Goal: Task Accomplishment & Management: Complete application form

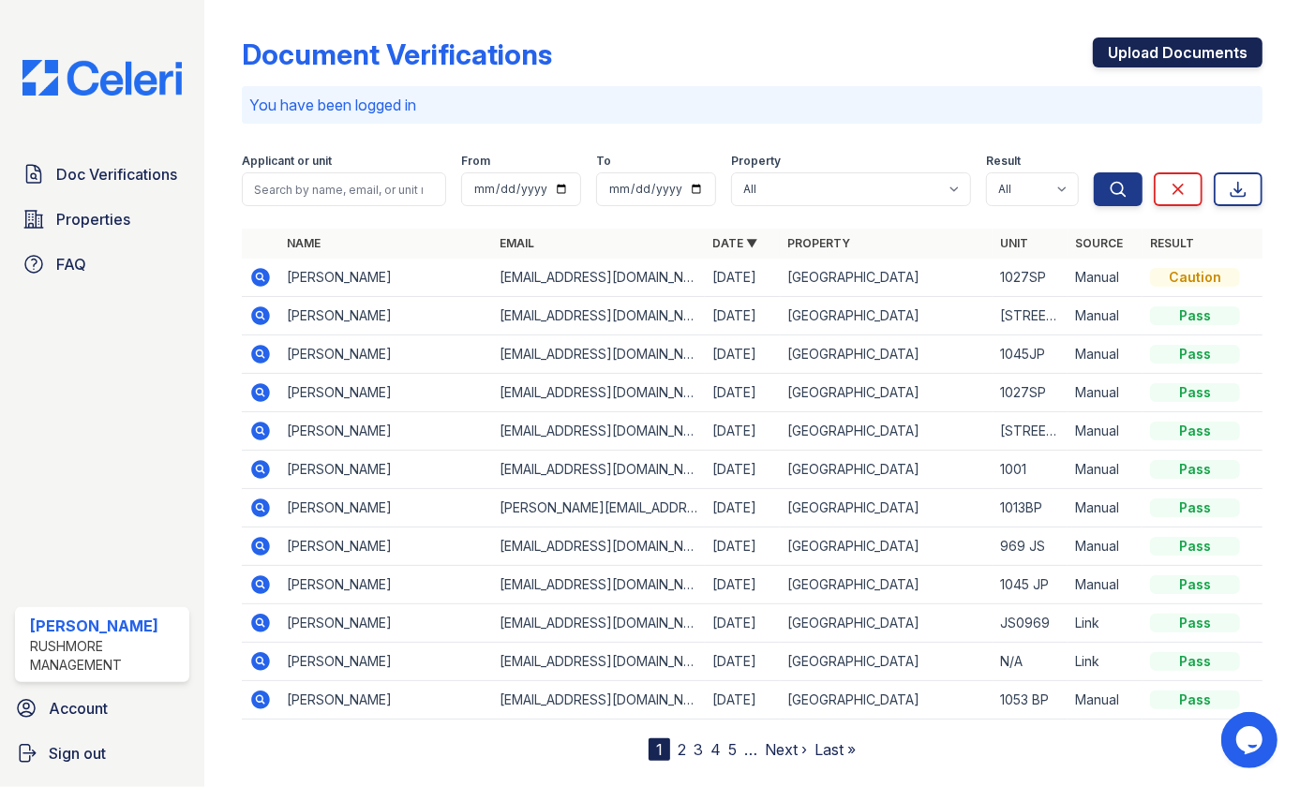
click at [1146, 47] on link "Upload Documents" at bounding box center [1178, 52] width 170 height 30
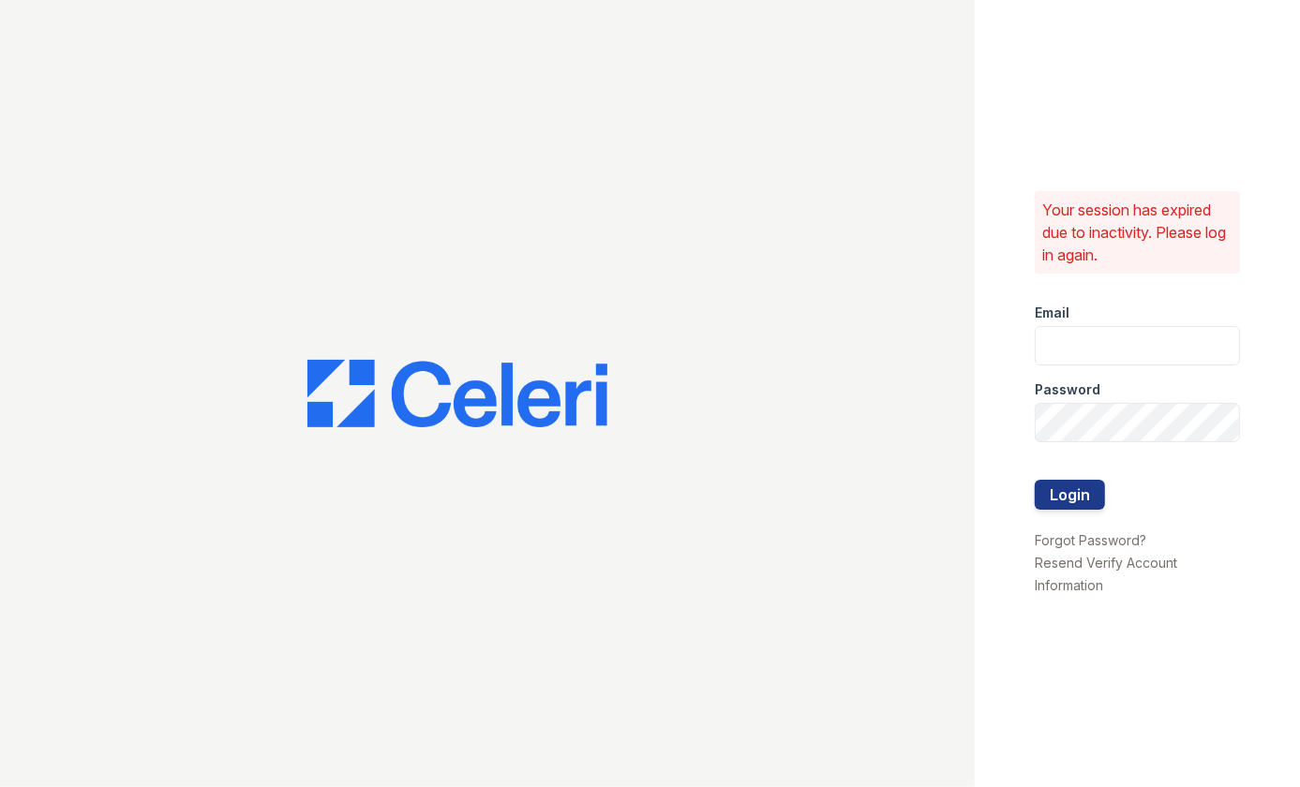
type input "[EMAIL_ADDRESS][DOMAIN_NAME]"
click at [1061, 498] on button "Login" at bounding box center [1070, 495] width 70 height 30
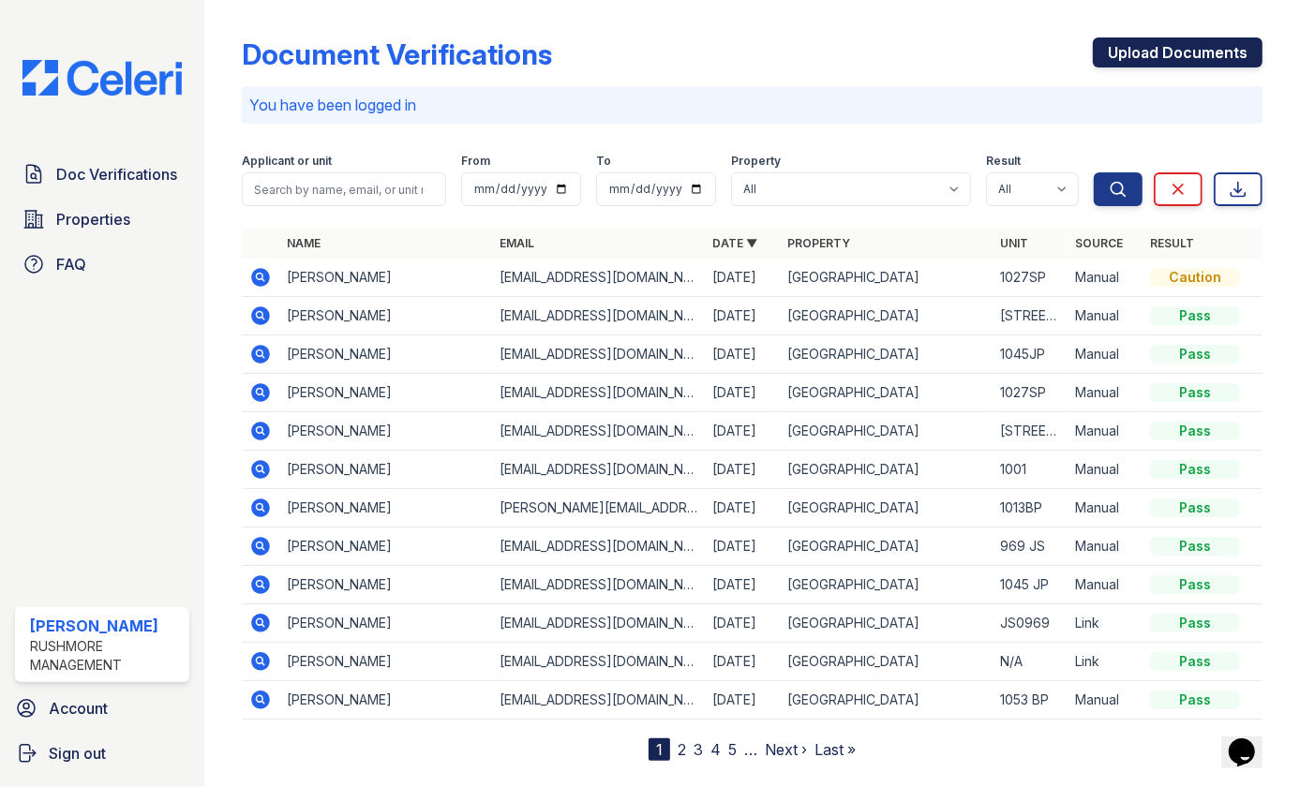
click at [1141, 53] on link "Upload Documents" at bounding box center [1178, 52] width 170 height 30
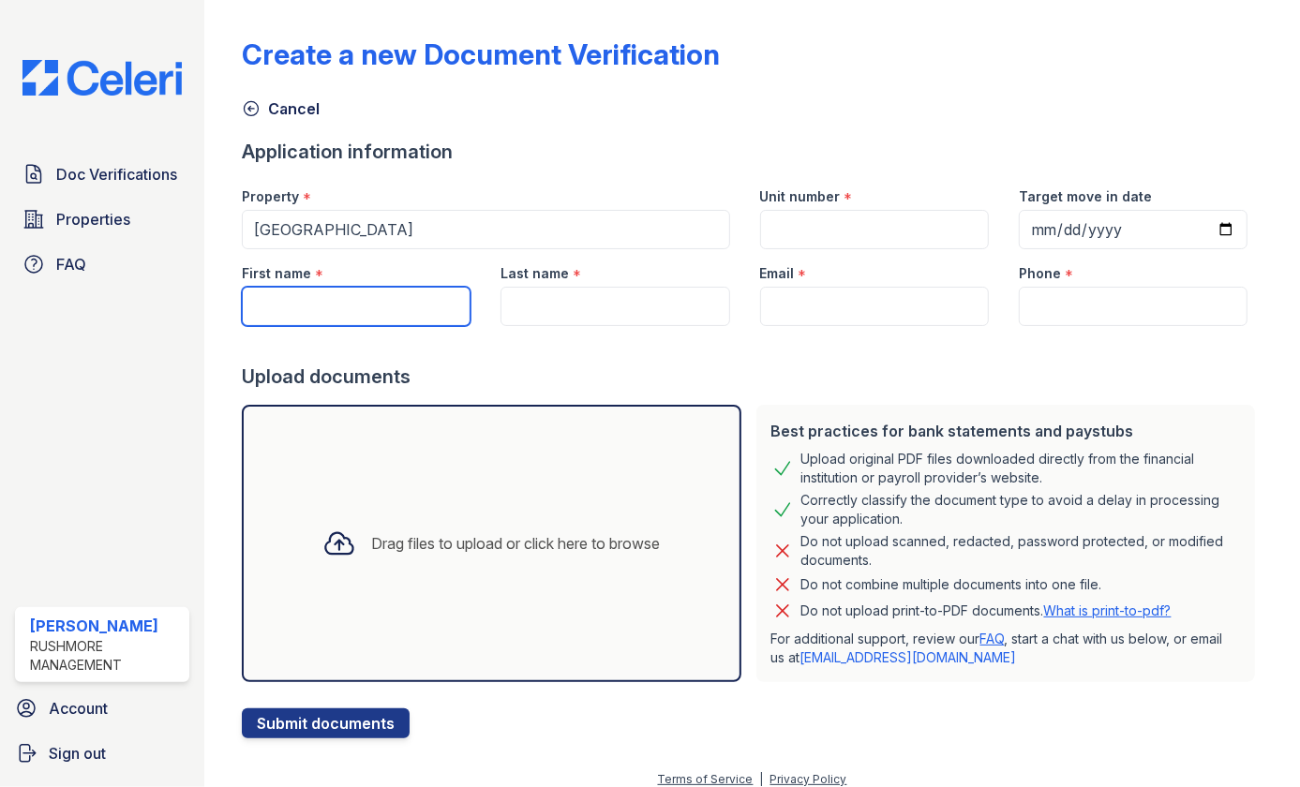
click at [338, 308] on input "First name" at bounding box center [356, 306] width 229 height 39
type input "joy"
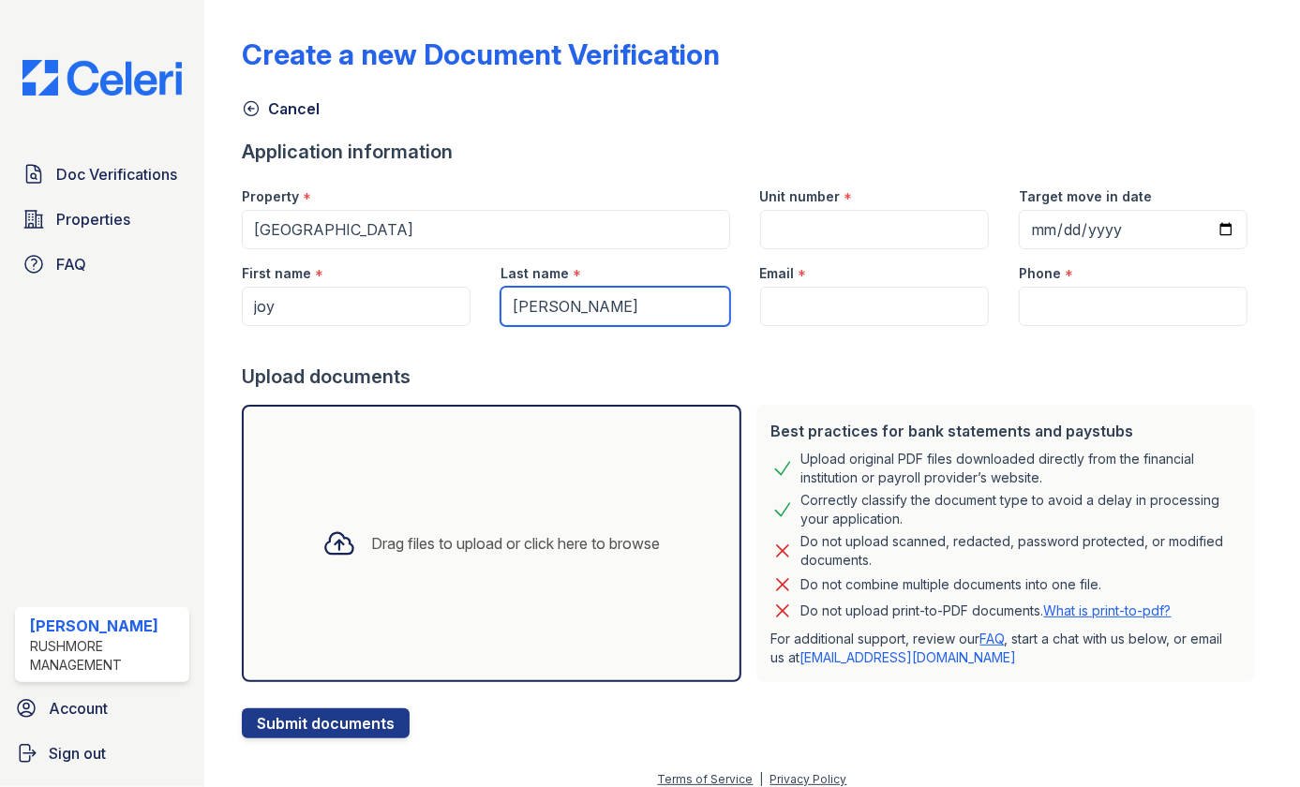
type input "[PERSON_NAME]"
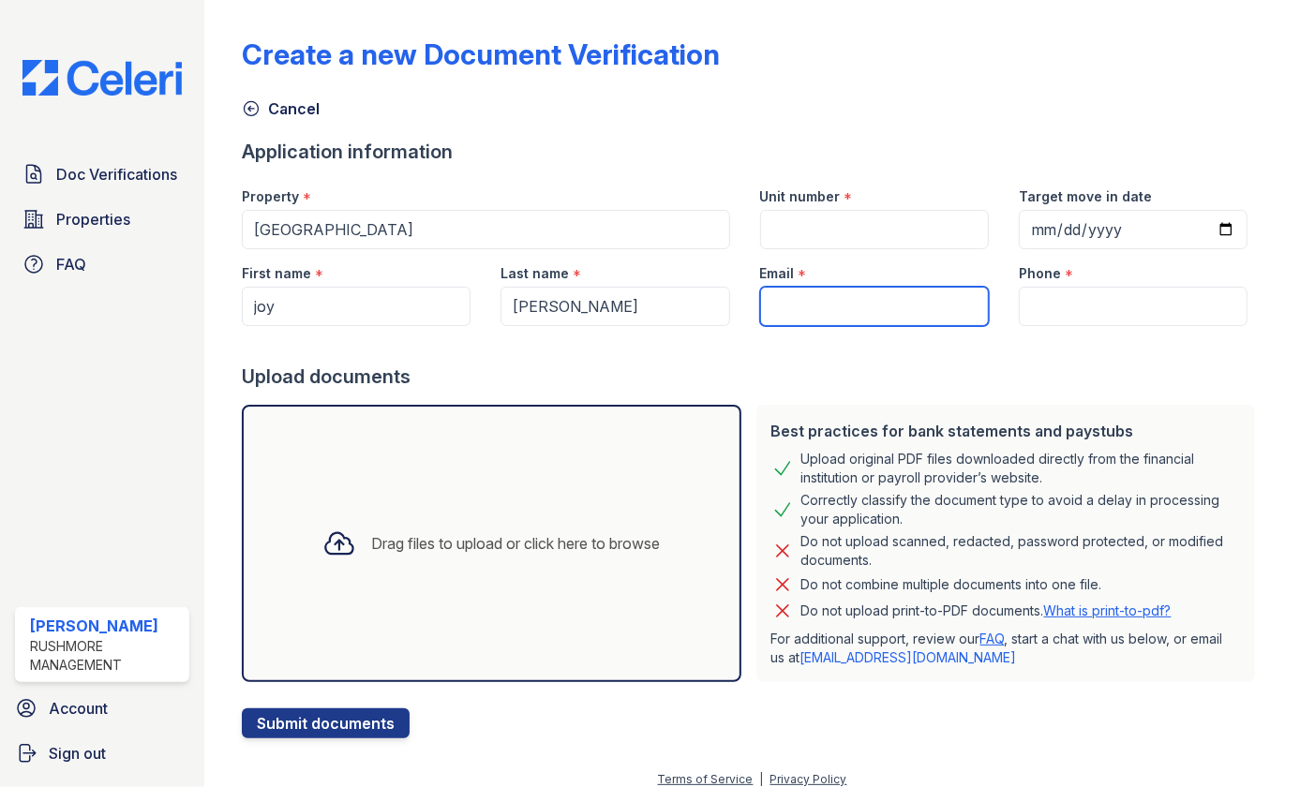
click at [797, 315] on input "Email" at bounding box center [874, 306] width 229 height 39
type input "[EMAIL_ADDRESS][DOMAIN_NAME]"
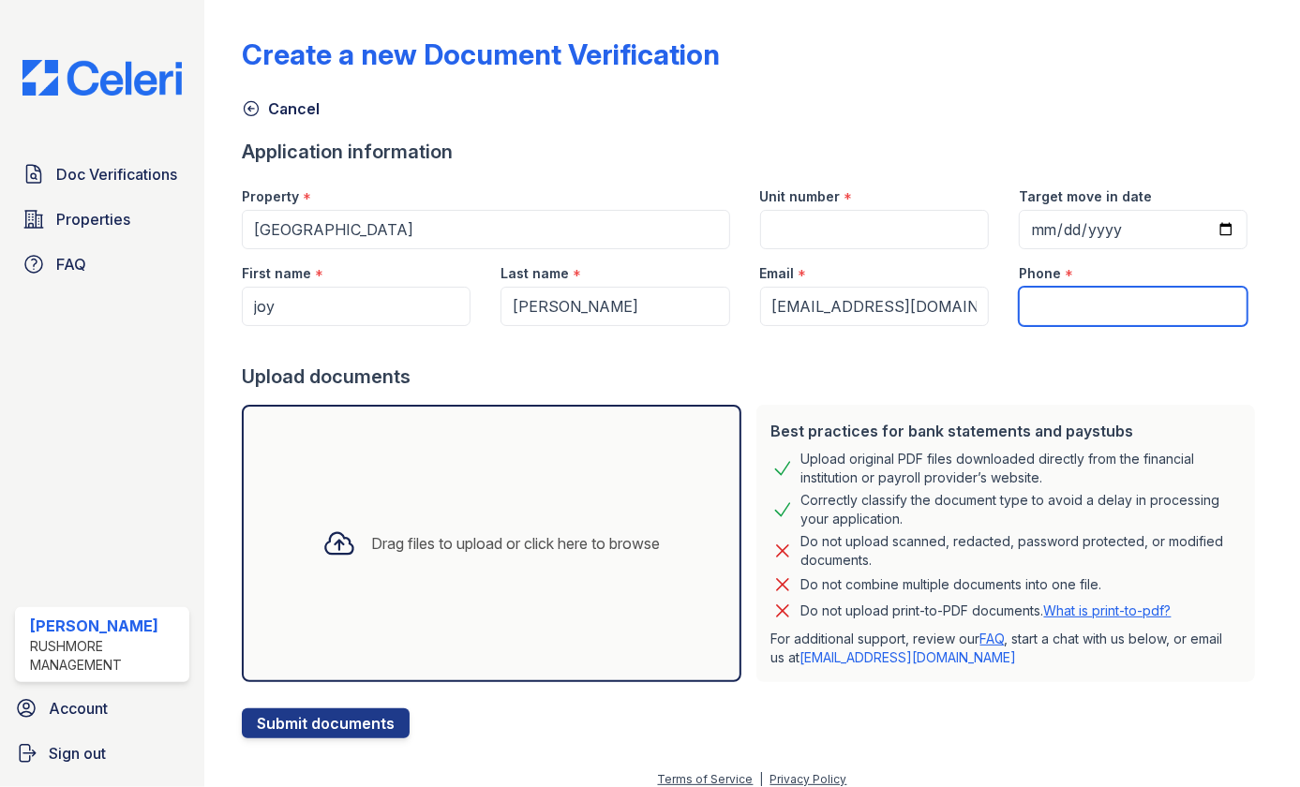
click at [1078, 305] on input "Phone" at bounding box center [1133, 306] width 229 height 39
click at [1054, 306] on input "4433183378" at bounding box center [1133, 306] width 229 height 39
click at [1047, 306] on input "4433183378" at bounding box center [1133, 306] width 229 height 39
click at [1085, 307] on input "443-3183378" at bounding box center [1133, 306] width 229 height 39
click at [1053, 309] on input "[PHONE_NUMBER]" at bounding box center [1133, 306] width 229 height 39
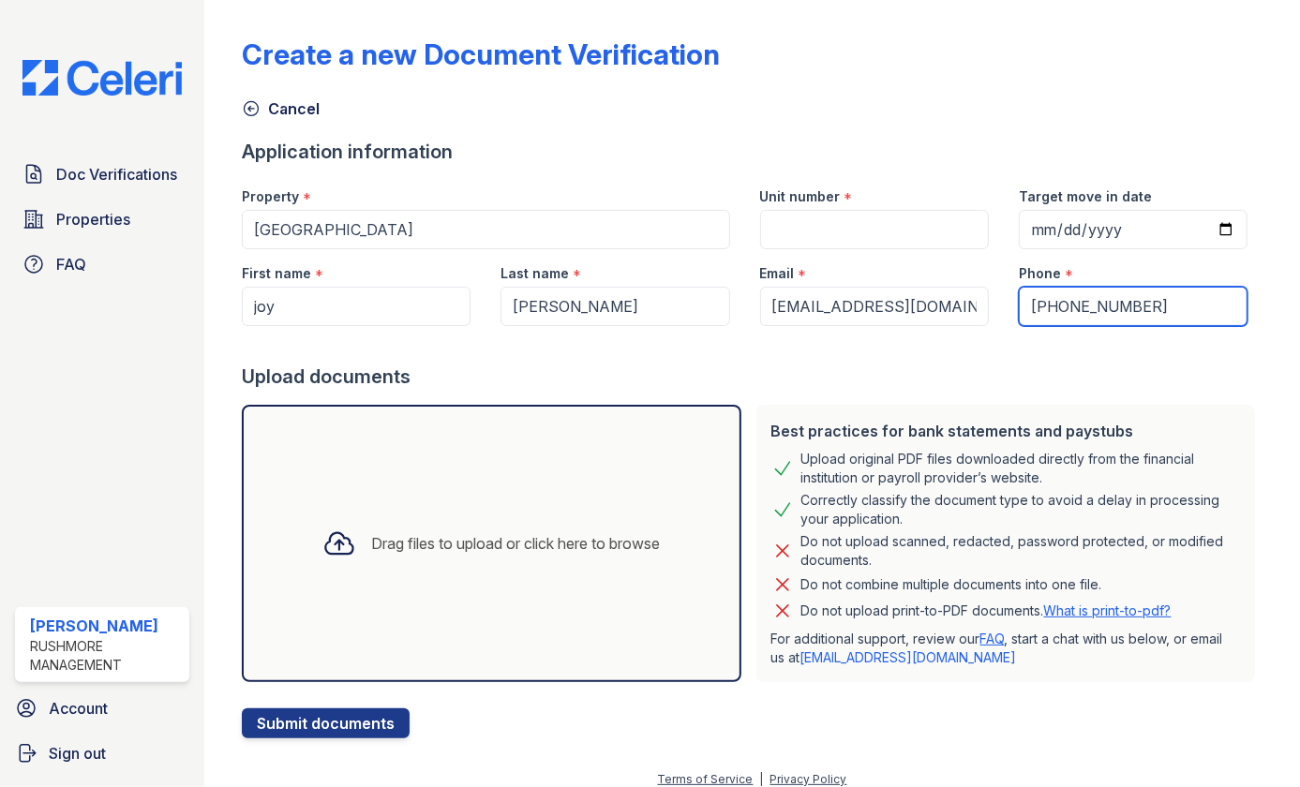
type input "[PHONE_NUMBER]"
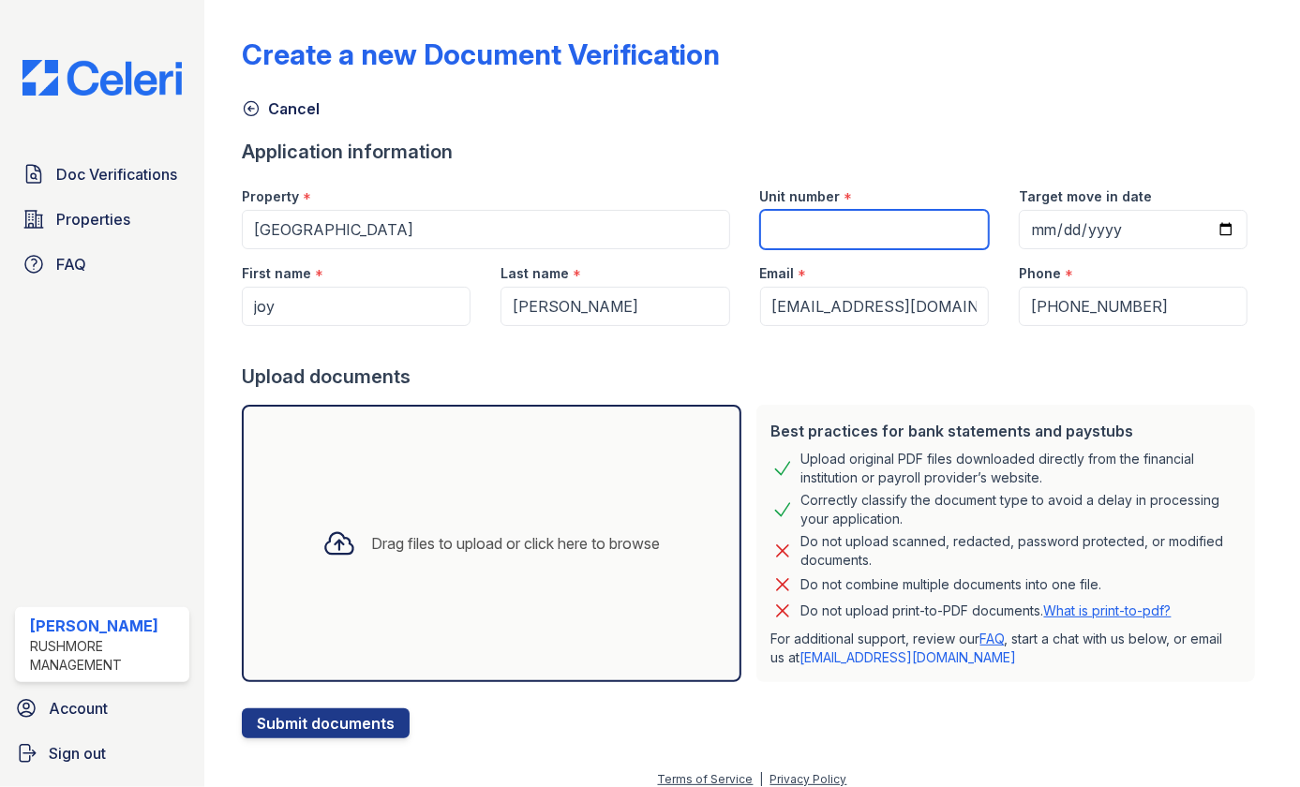
click at [811, 224] on input "Unit number" at bounding box center [874, 229] width 229 height 39
click at [835, 227] on input "1001" at bounding box center [874, 229] width 229 height 39
type input "[STREET_ADDRESS][PERSON_NAME]"
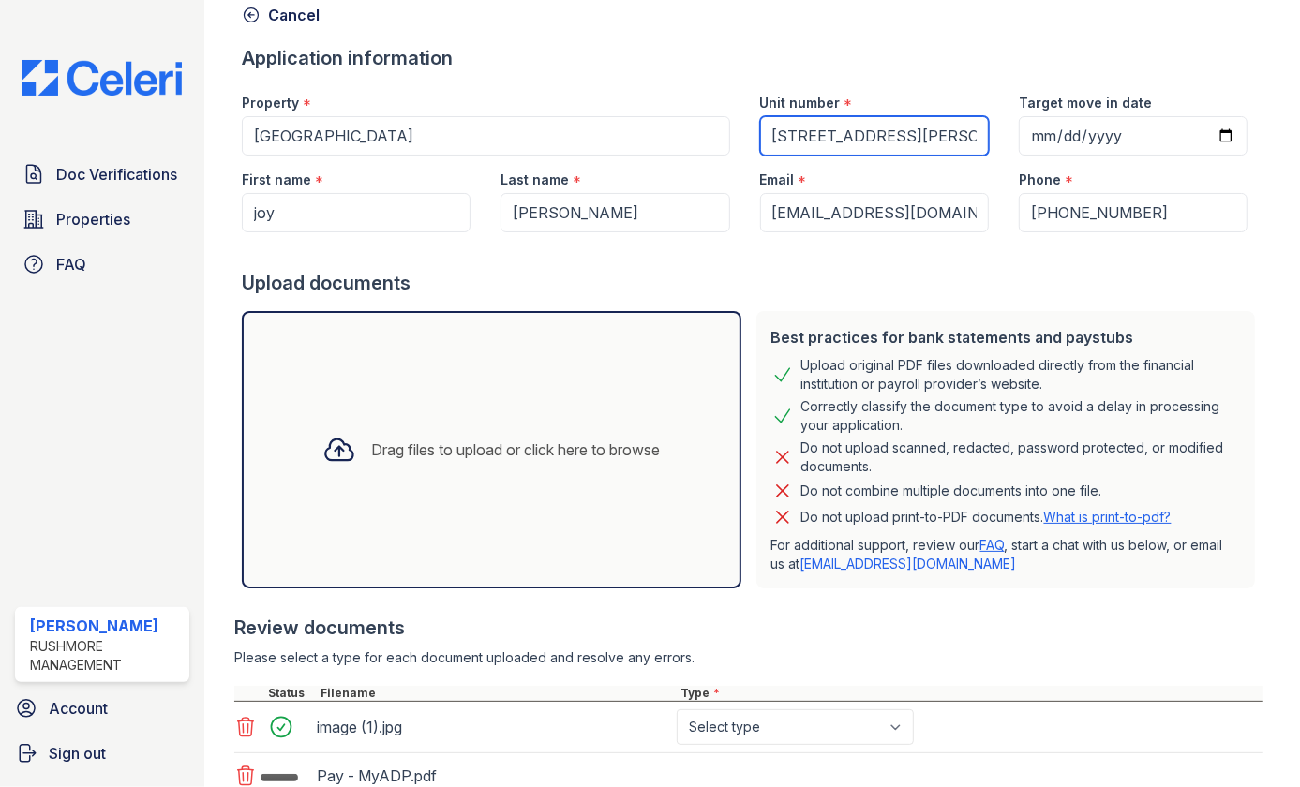
scroll to position [235, 0]
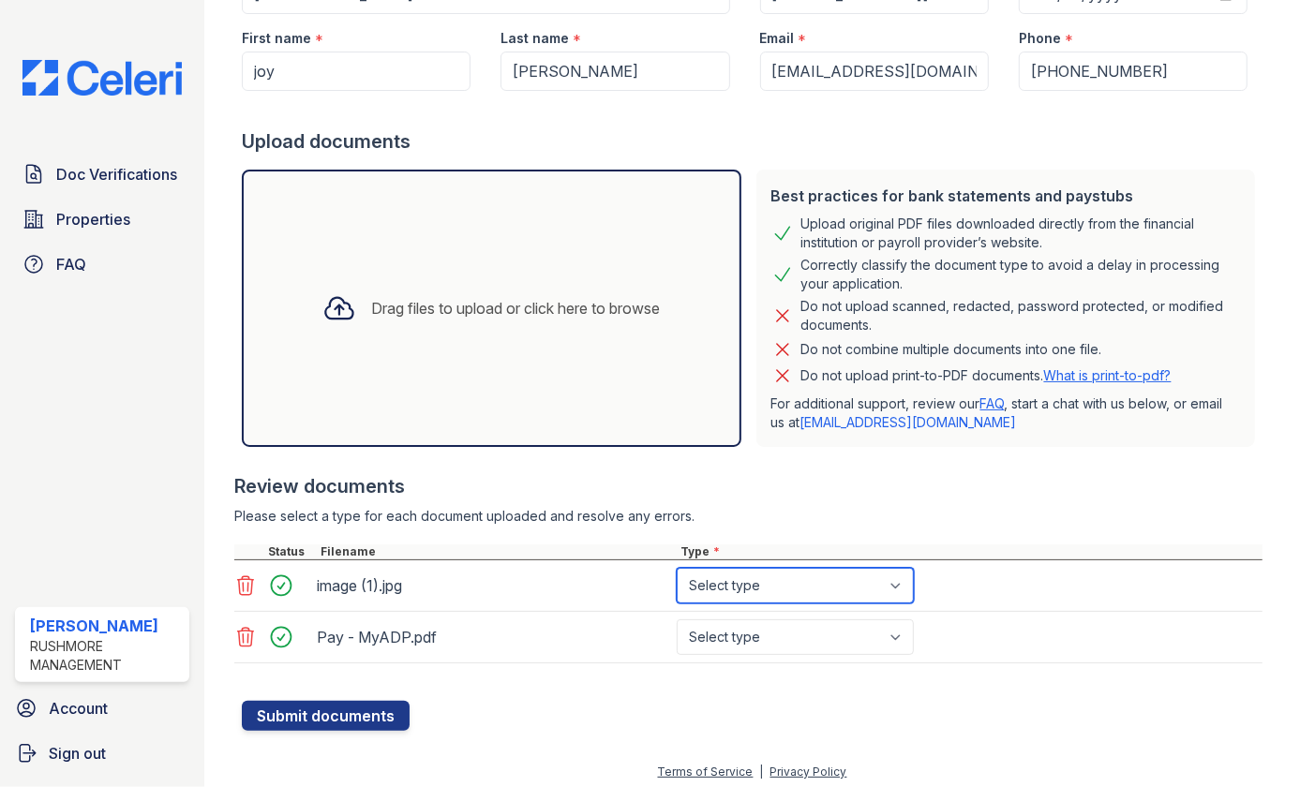
click at [904, 581] on select "Select type Paystub Bank Statement Offer Letter Tax Documents Benefit Award Let…" at bounding box center [795, 586] width 237 height 36
select select "other"
click at [677, 568] on select "Select type Paystub Bank Statement Offer Letter Tax Documents Benefit Award Let…" at bounding box center [795, 586] width 237 height 36
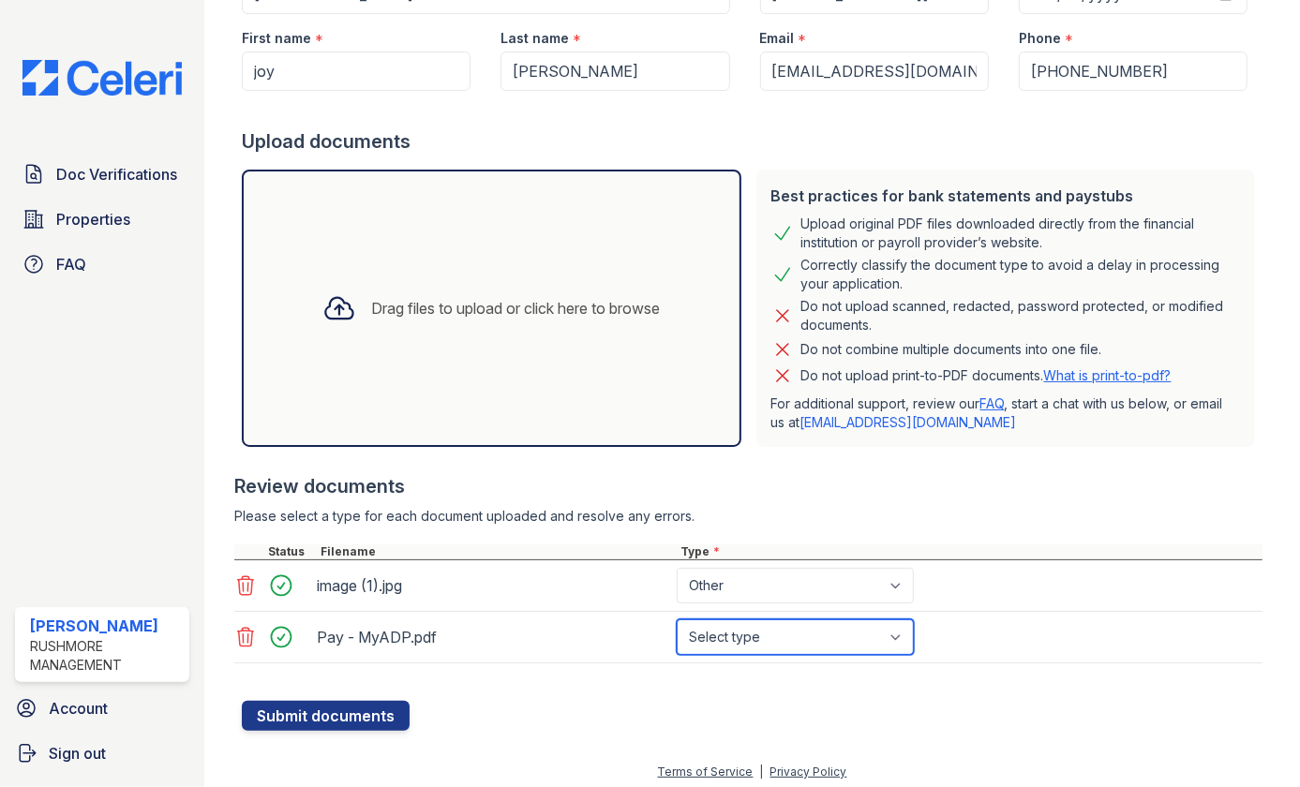
click at [901, 631] on select "Select type Paystub Bank Statement Offer Letter Tax Documents Benefit Award Let…" at bounding box center [795, 638] width 237 height 36
select select "paystub"
click at [677, 620] on select "Select type Paystub Bank Statement Offer Letter Tax Documents Benefit Award Let…" at bounding box center [795, 638] width 237 height 36
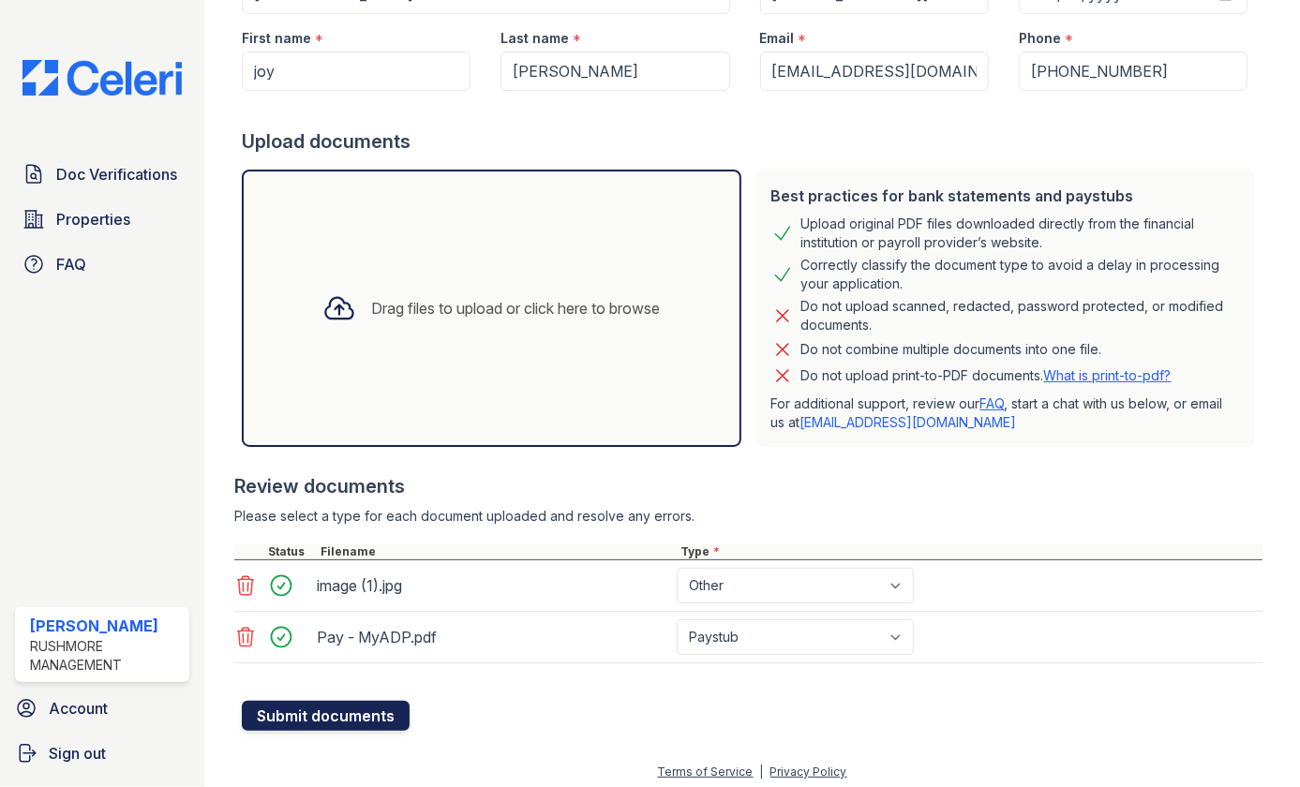
click at [309, 709] on button "Submit documents" at bounding box center [326, 716] width 168 height 30
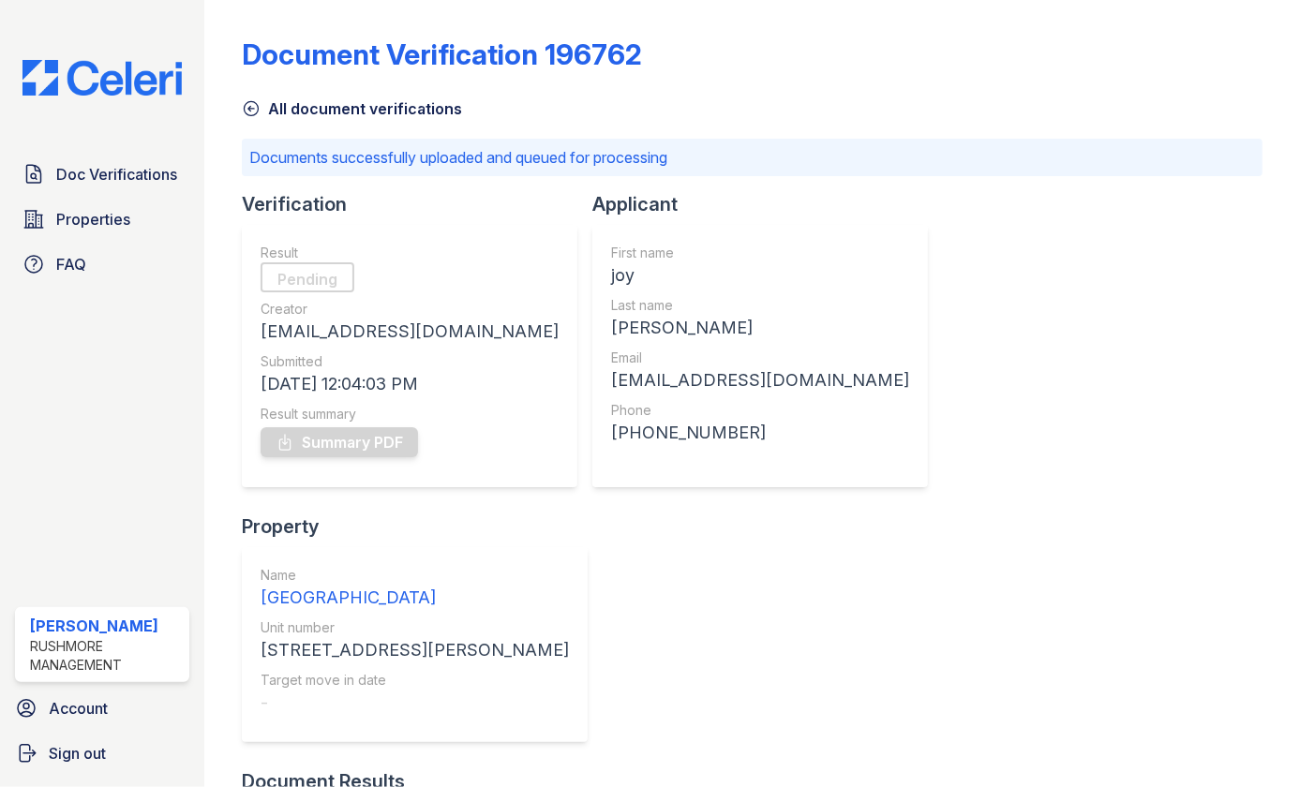
scroll to position [9, 0]
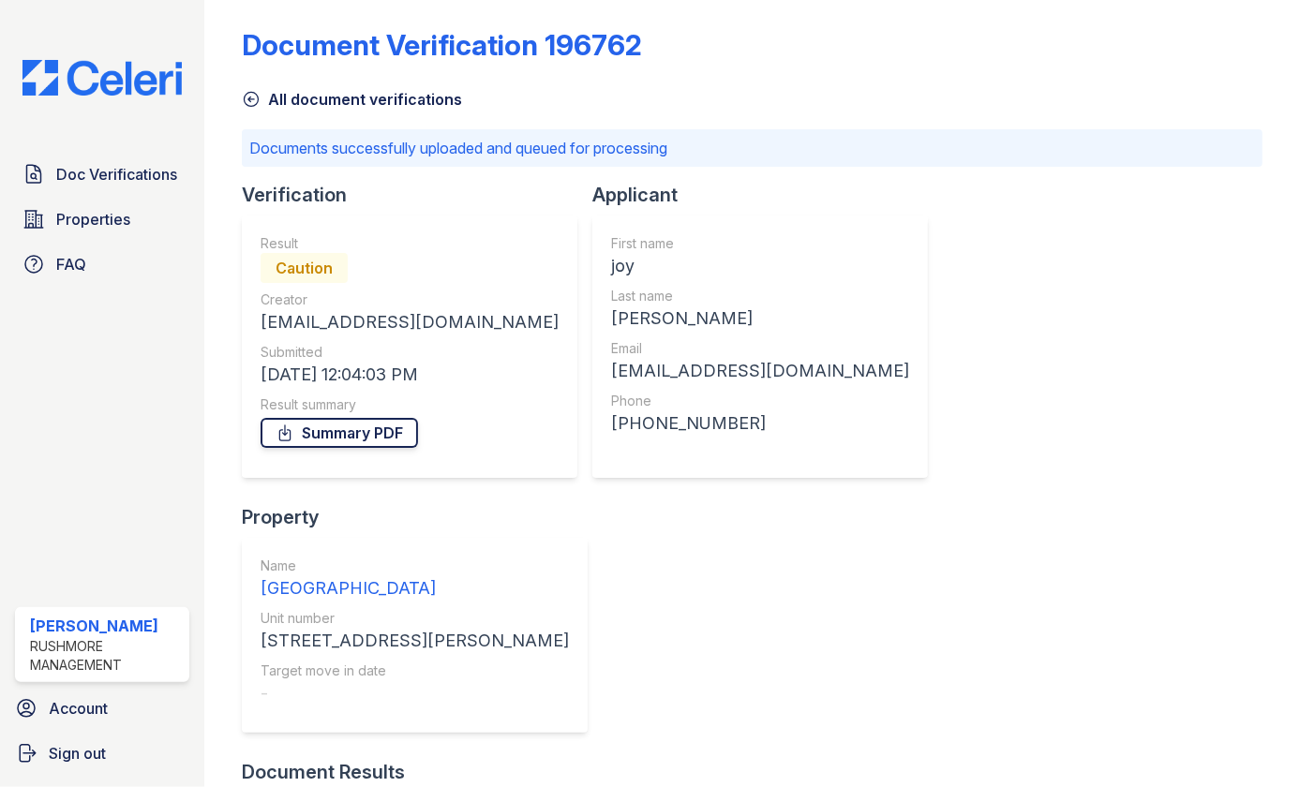
click at [330, 430] on link "Summary PDF" at bounding box center [339, 433] width 157 height 30
click at [24, 79] on img at bounding box center [101, 78] width 189 height 36
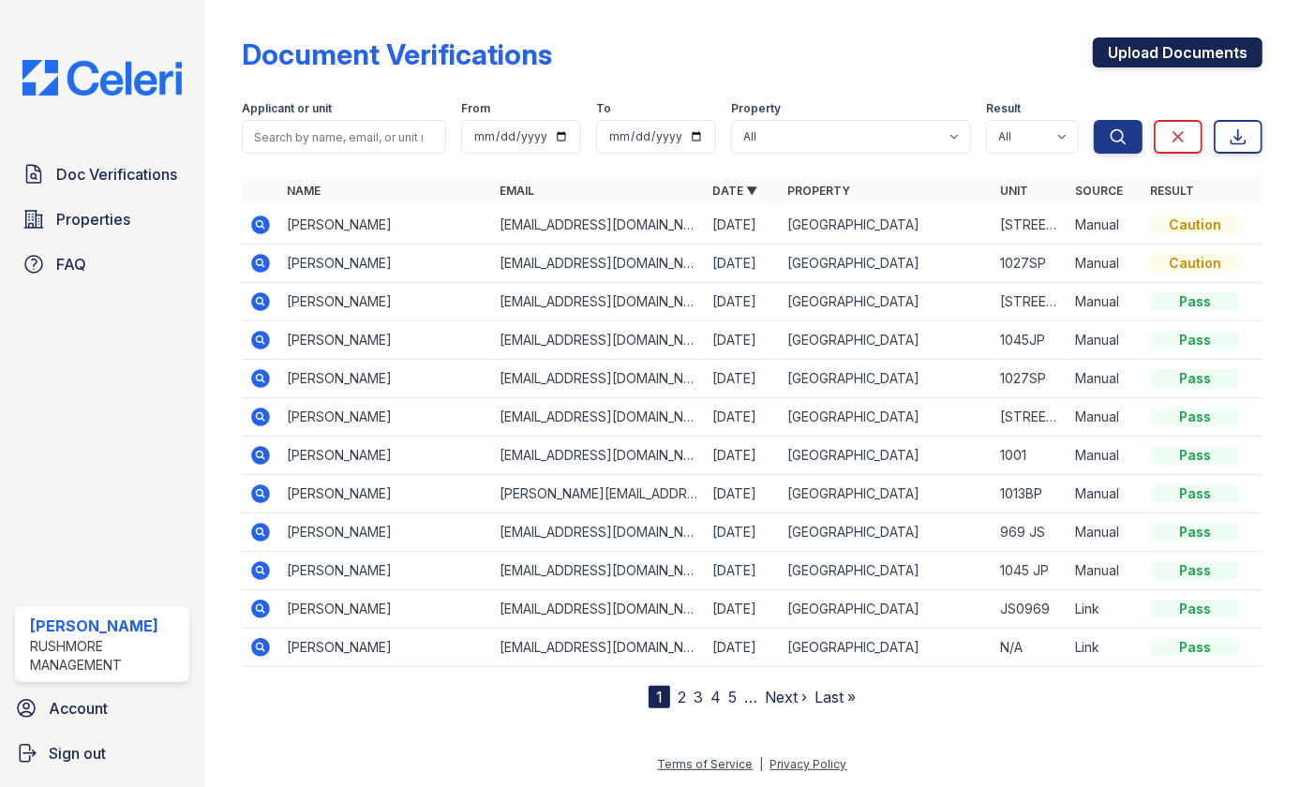
click at [1189, 53] on link "Upload Documents" at bounding box center [1178, 52] width 170 height 30
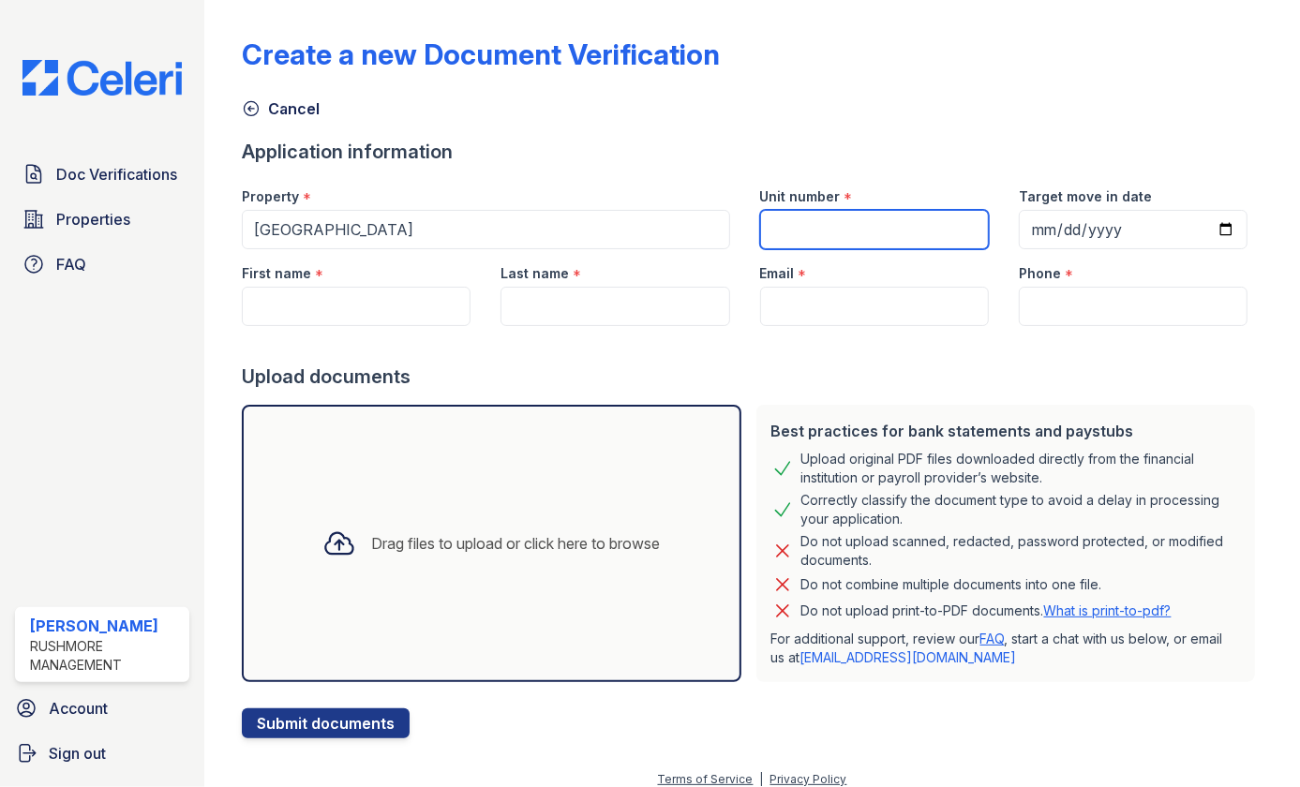
click at [832, 221] on input "Unit number" at bounding box center [874, 229] width 229 height 39
type input "[STREET_ADDRESS][PERSON_NAME]"
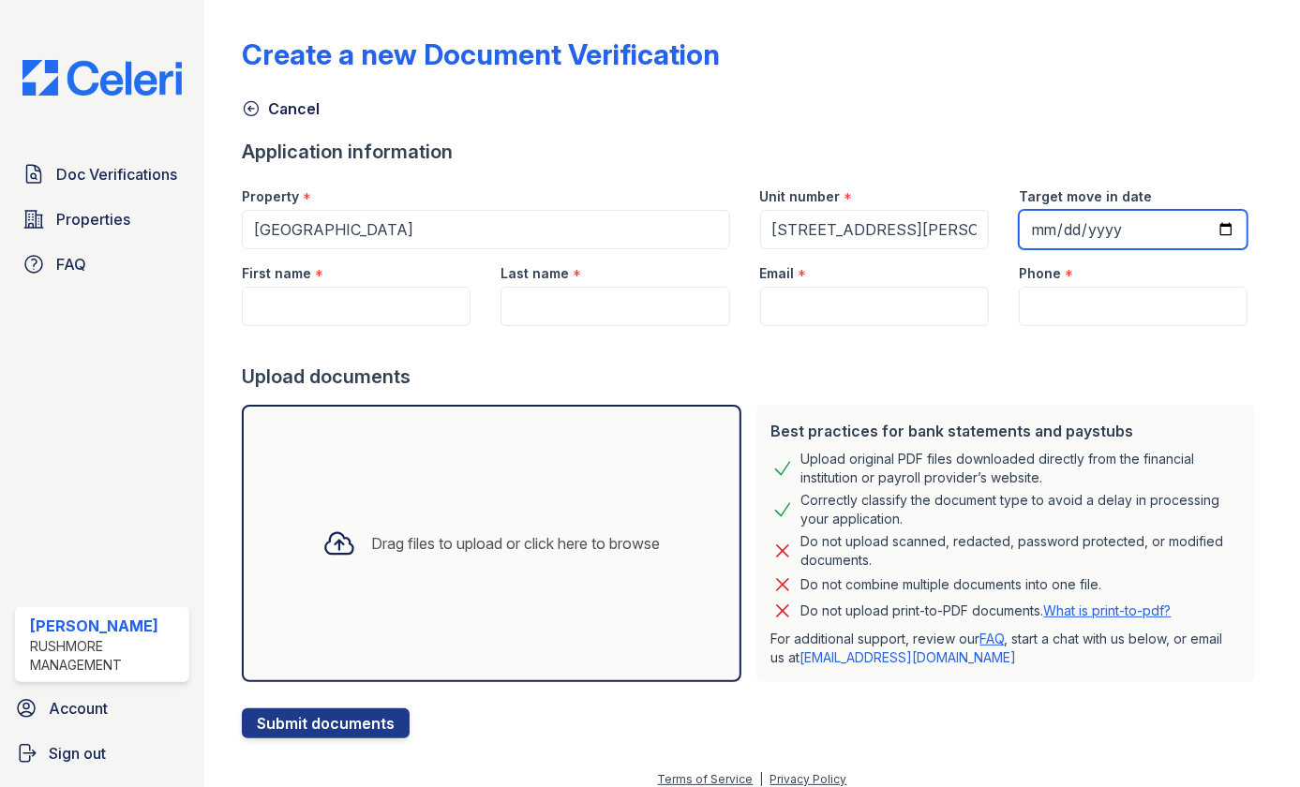
click at [1218, 228] on input "Target move in date" at bounding box center [1133, 229] width 229 height 39
type input "[DATE]"
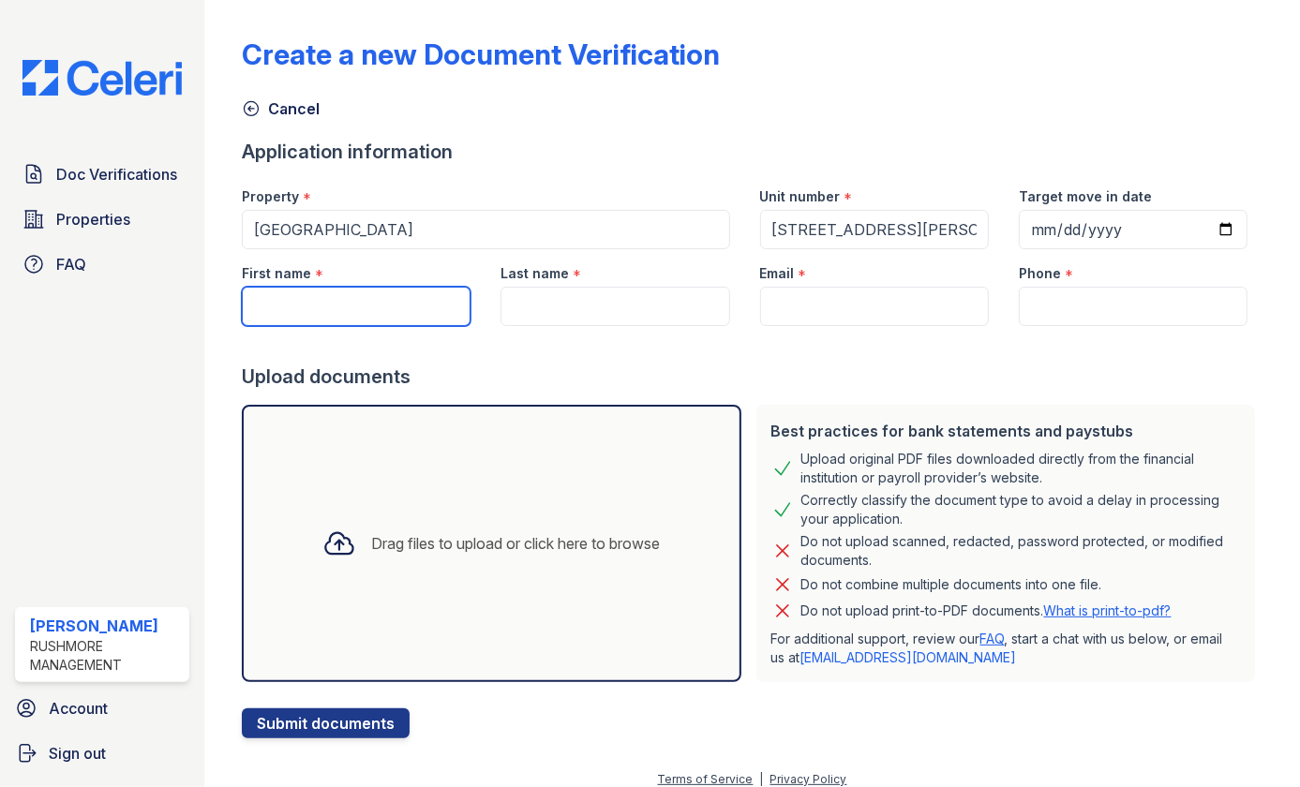
click at [362, 316] on input "First name" at bounding box center [356, 306] width 229 height 39
type input "Tykeira"
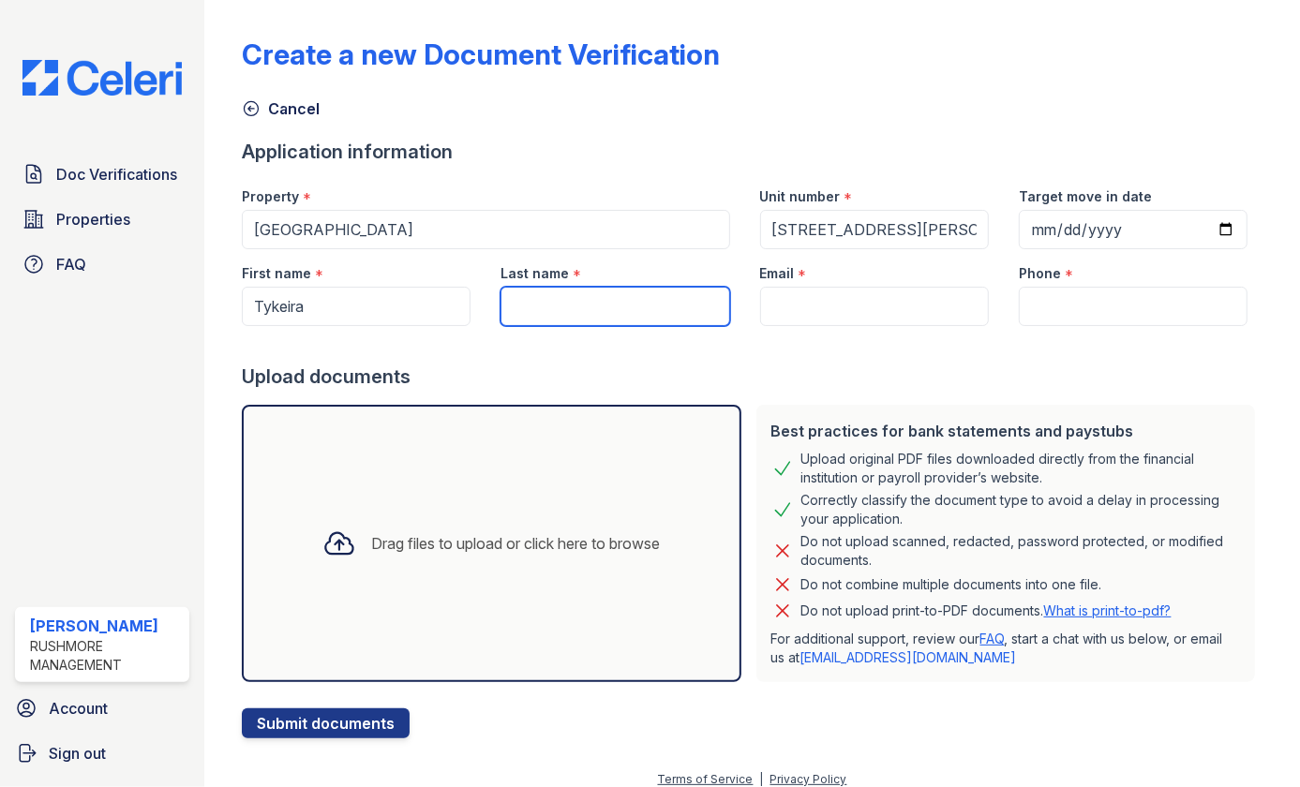
click at [508, 309] on input "Last name" at bounding box center [615, 306] width 229 height 39
type input "[PERSON_NAME]"
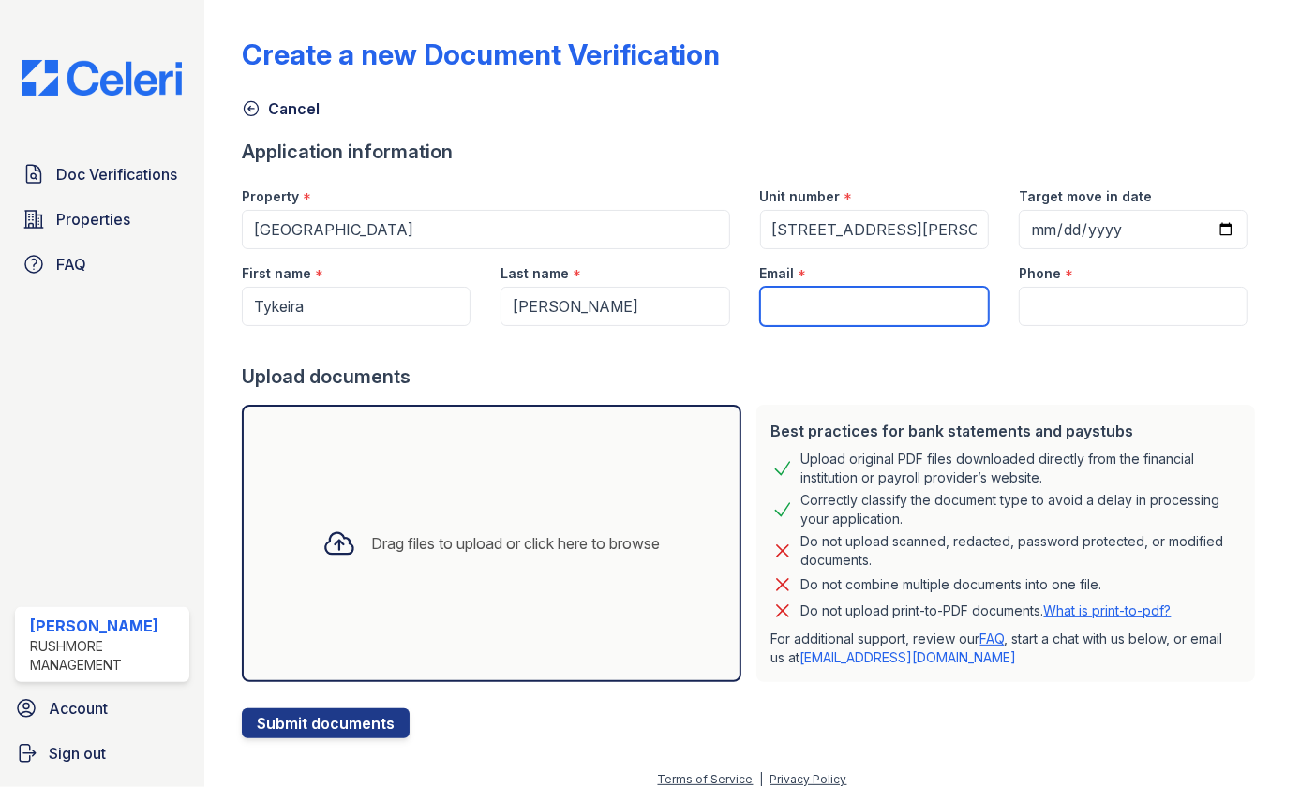
click at [778, 306] on input "Email" at bounding box center [874, 306] width 229 height 39
type input "[EMAIL_ADDRESS][DOMAIN_NAME]"
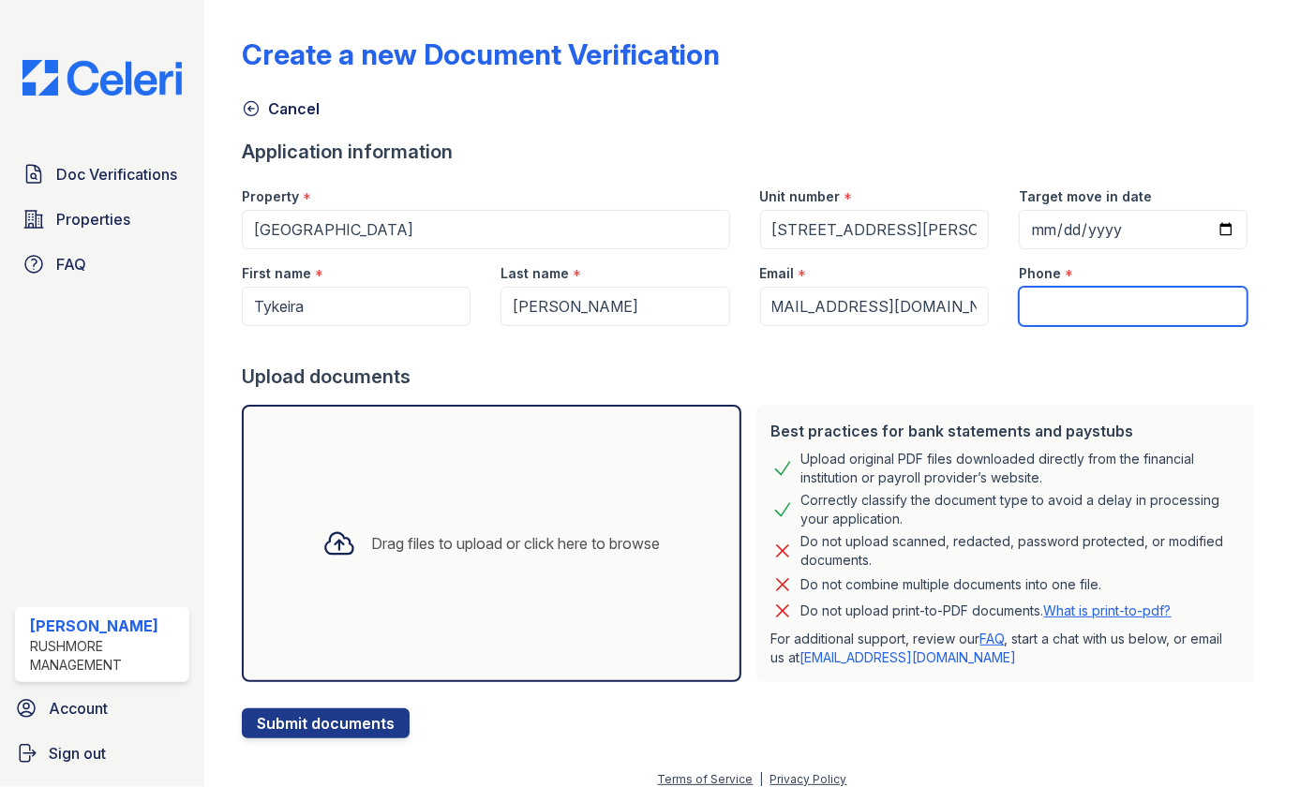
click at [1043, 302] on input "Phone" at bounding box center [1133, 306] width 229 height 39
type input "4108051142"
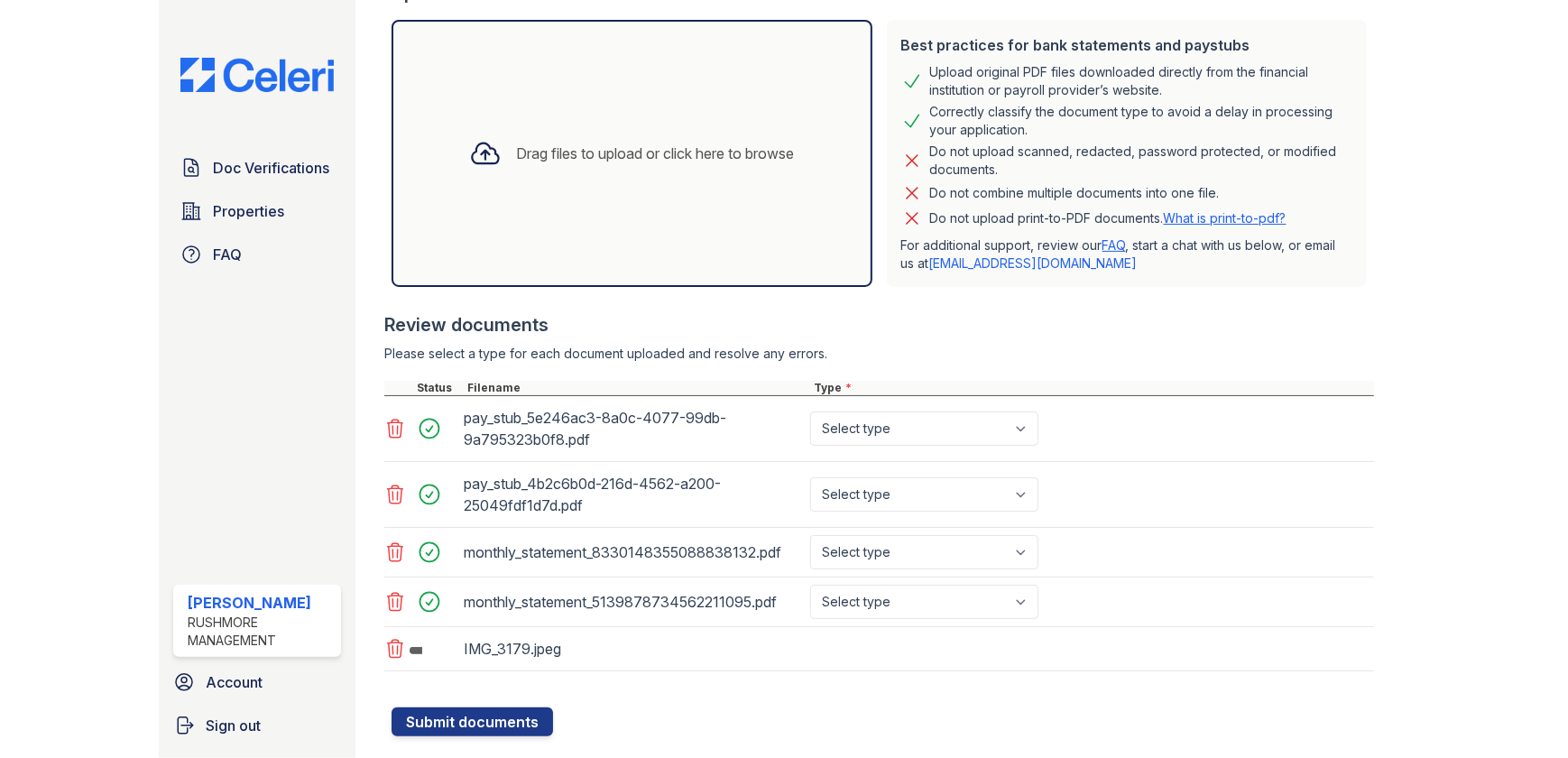
scroll to position [408, 0]
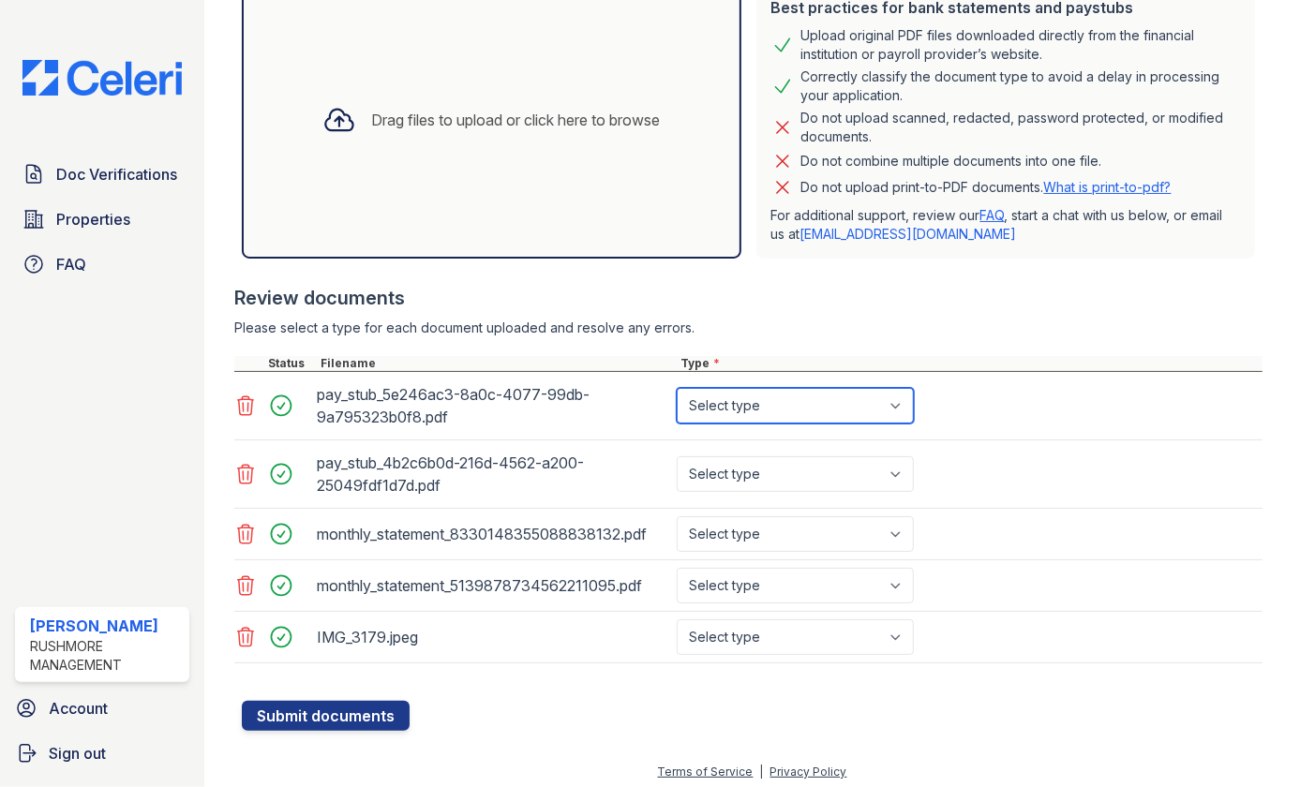
click at [903, 406] on select "Select type Paystub Bank Statement Offer Letter Tax Documents Benefit Award Let…" at bounding box center [795, 406] width 237 height 36
select select "paystub"
click at [677, 388] on select "Select type Paystub Bank Statement Offer Letter Tax Documents Benefit Award Let…" at bounding box center [795, 406] width 237 height 36
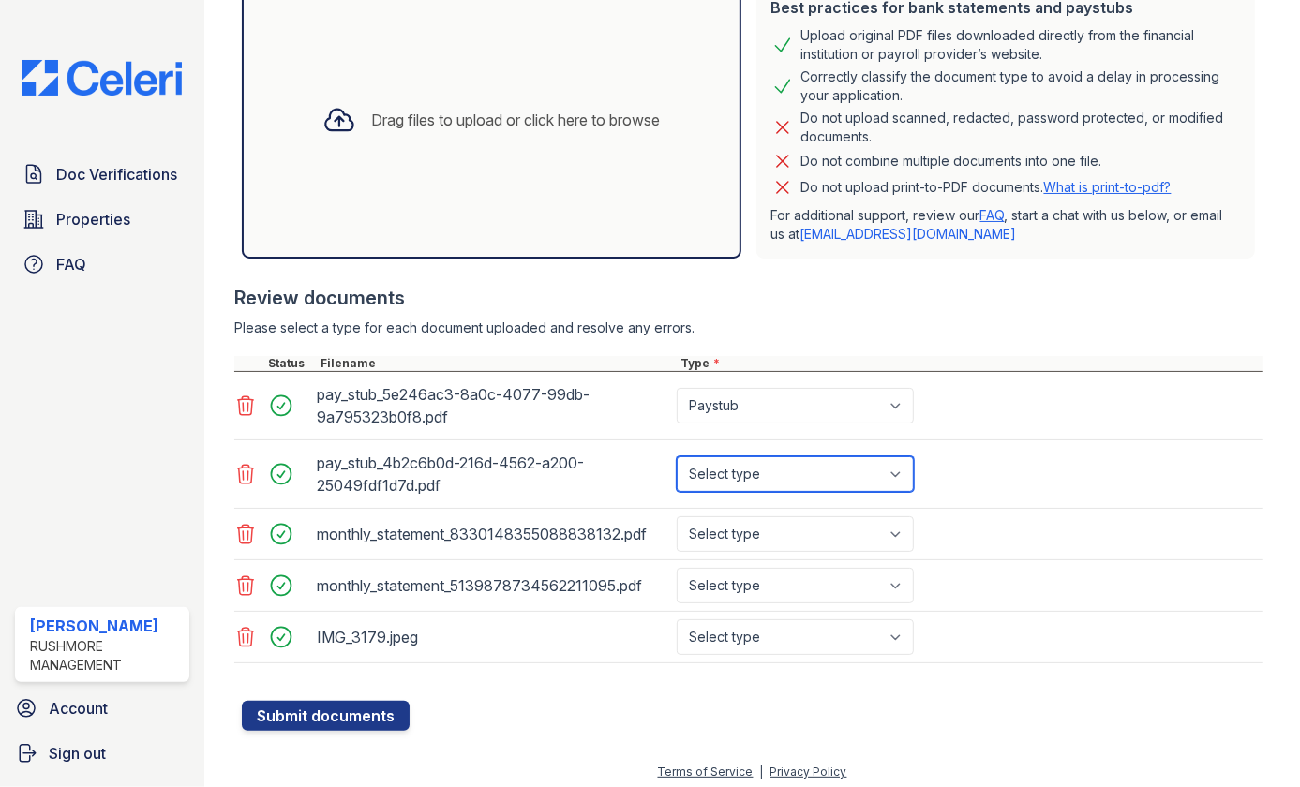
click at [894, 471] on select "Select type Paystub Bank Statement Offer Letter Tax Documents Benefit Award Let…" at bounding box center [795, 474] width 237 height 36
select select "paystub"
click at [677, 456] on select "Select type Paystub Bank Statement Offer Letter Tax Documents Benefit Award Let…" at bounding box center [795, 474] width 237 height 36
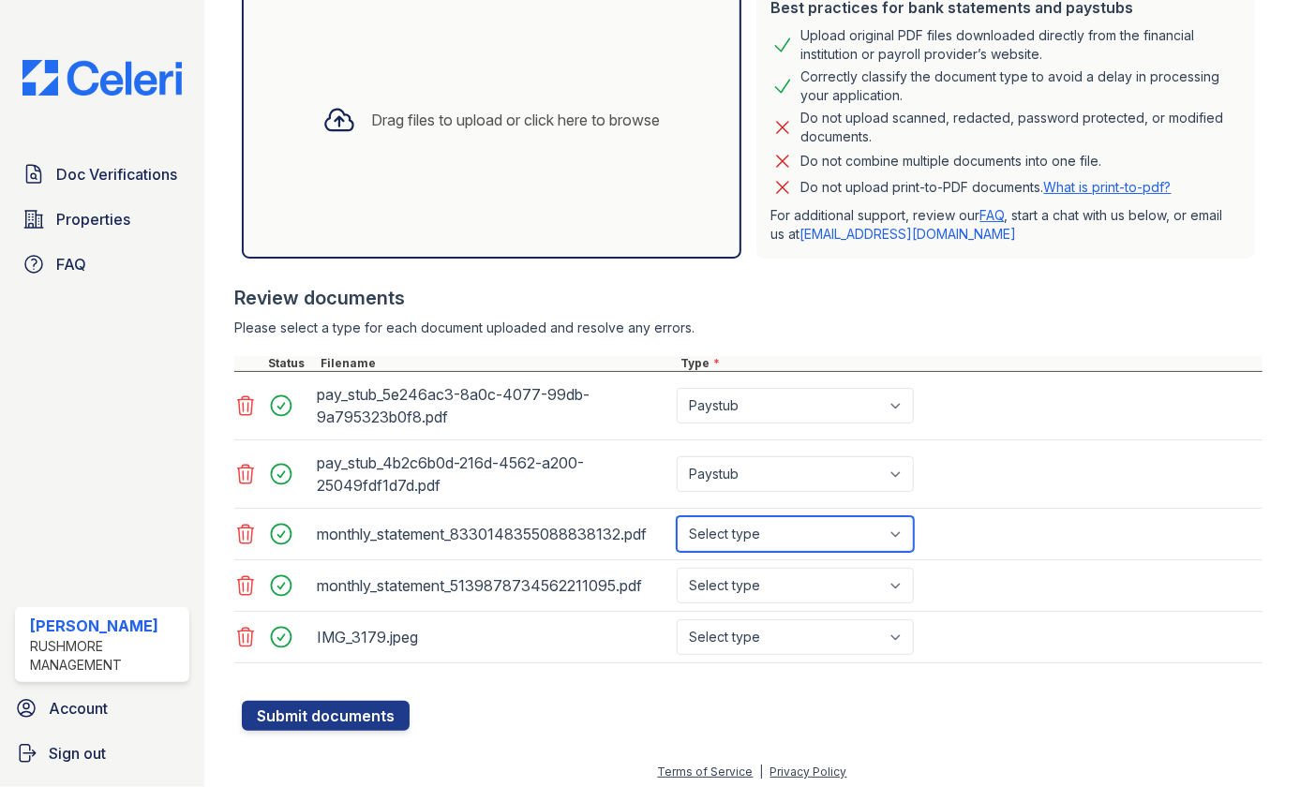
click at [905, 531] on select "Select type Paystub Bank Statement Offer Letter Tax Documents Benefit Award Let…" at bounding box center [795, 534] width 237 height 36
select select "bank_statement"
click at [677, 516] on select "Select type Paystub Bank Statement Offer Letter Tax Documents Benefit Award Let…" at bounding box center [795, 534] width 237 height 36
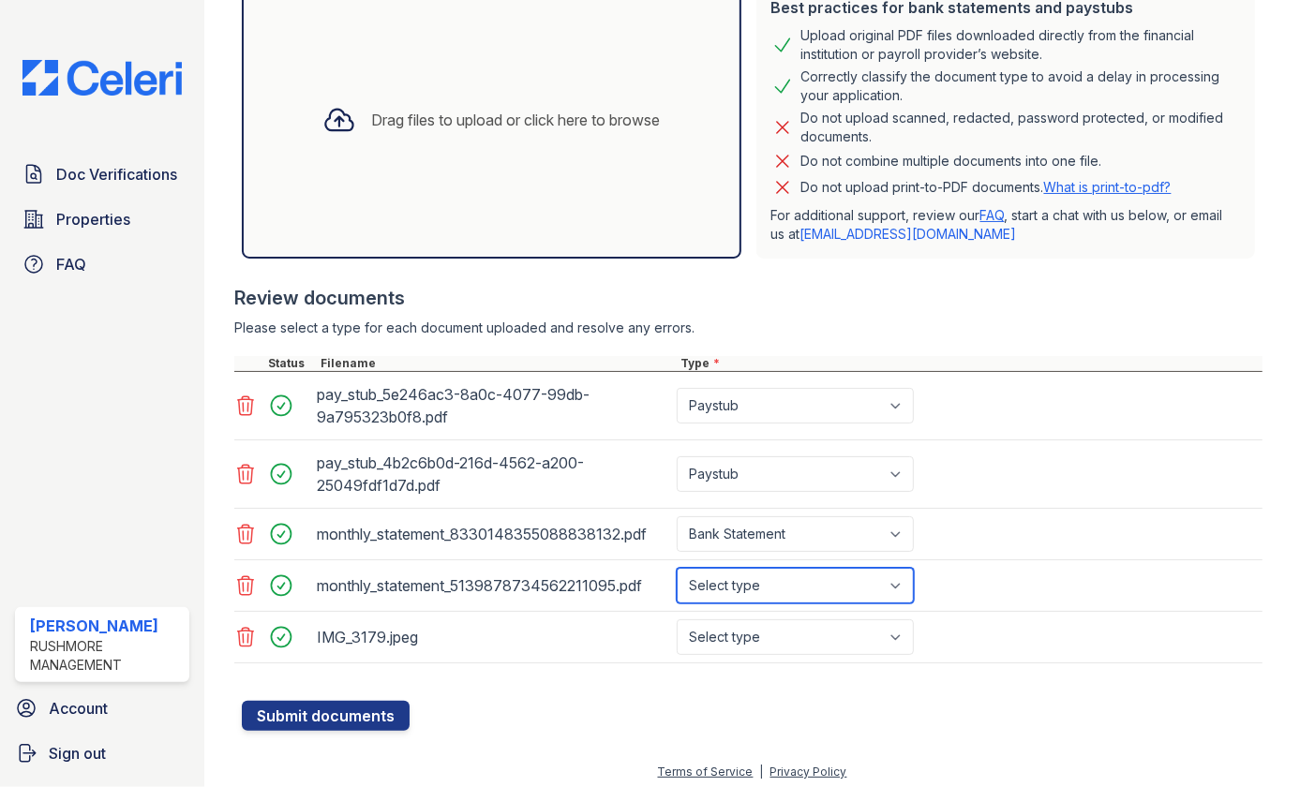
click at [906, 584] on select "Select type Paystub Bank Statement Offer Letter Tax Documents Benefit Award Let…" at bounding box center [795, 586] width 237 height 36
select select "bank_statement"
click at [677, 568] on select "Select type Paystub Bank Statement Offer Letter Tax Documents Benefit Award Let…" at bounding box center [795, 586] width 237 height 36
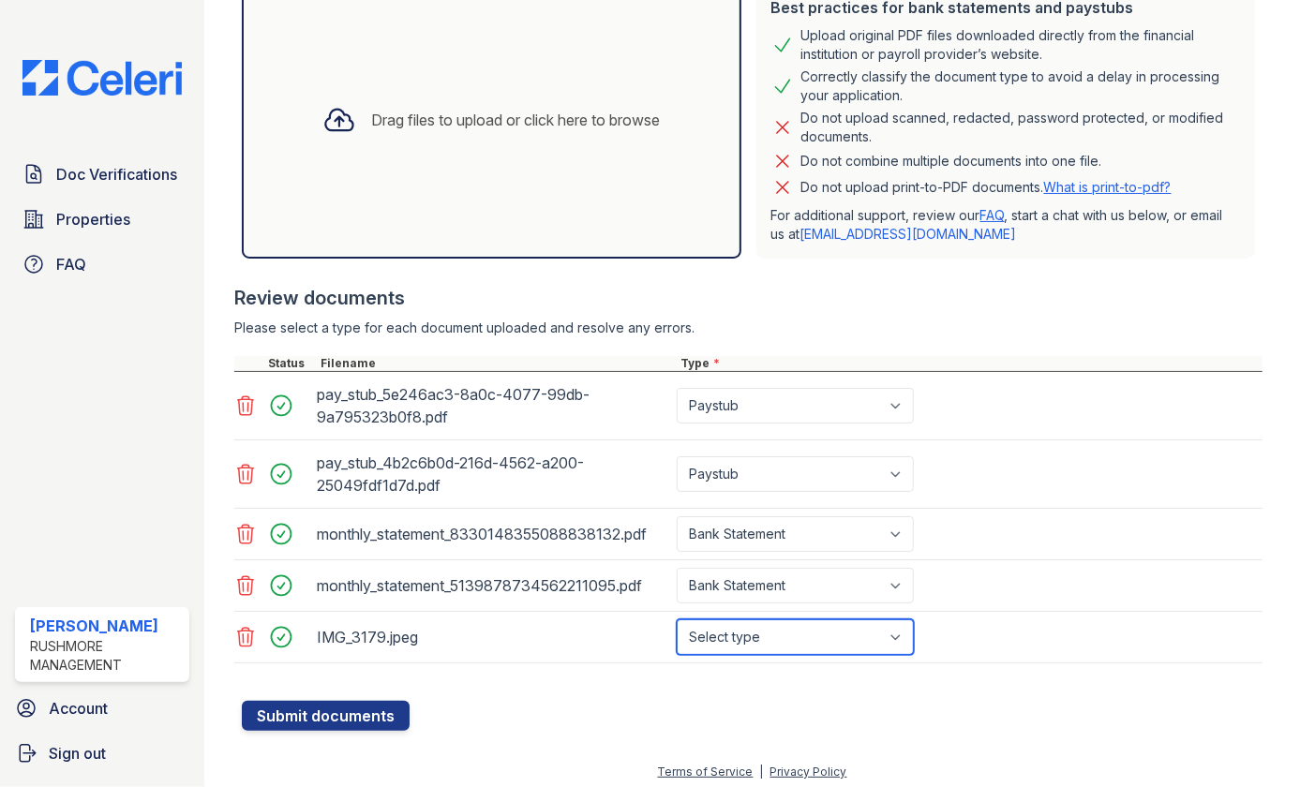
click at [901, 634] on select "Select type Paystub Bank Statement Offer Letter Tax Documents Benefit Award Let…" at bounding box center [795, 638] width 237 height 36
select select "other"
click at [677, 620] on select "Select type Paystub Bank Statement Offer Letter Tax Documents Benefit Award Let…" at bounding box center [795, 638] width 237 height 36
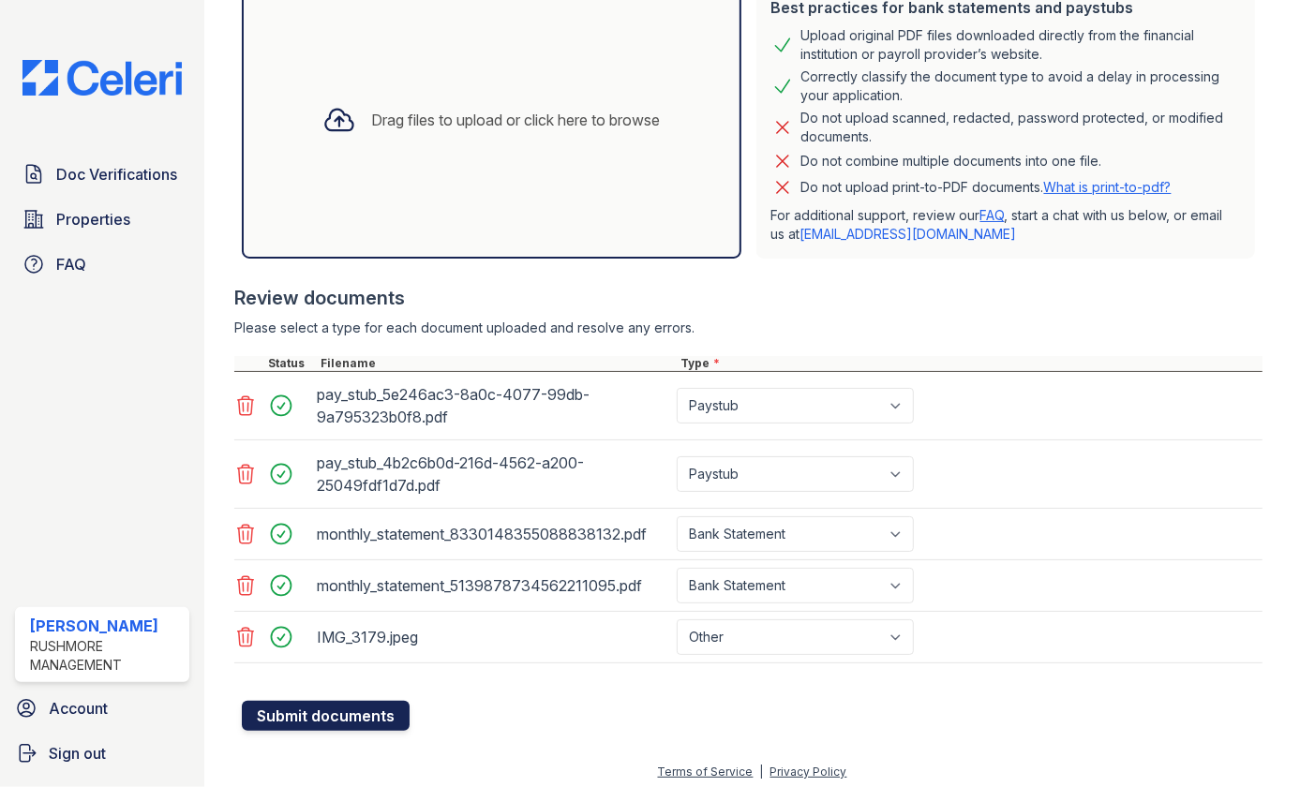
click at [318, 711] on button "Submit documents" at bounding box center [326, 716] width 168 height 30
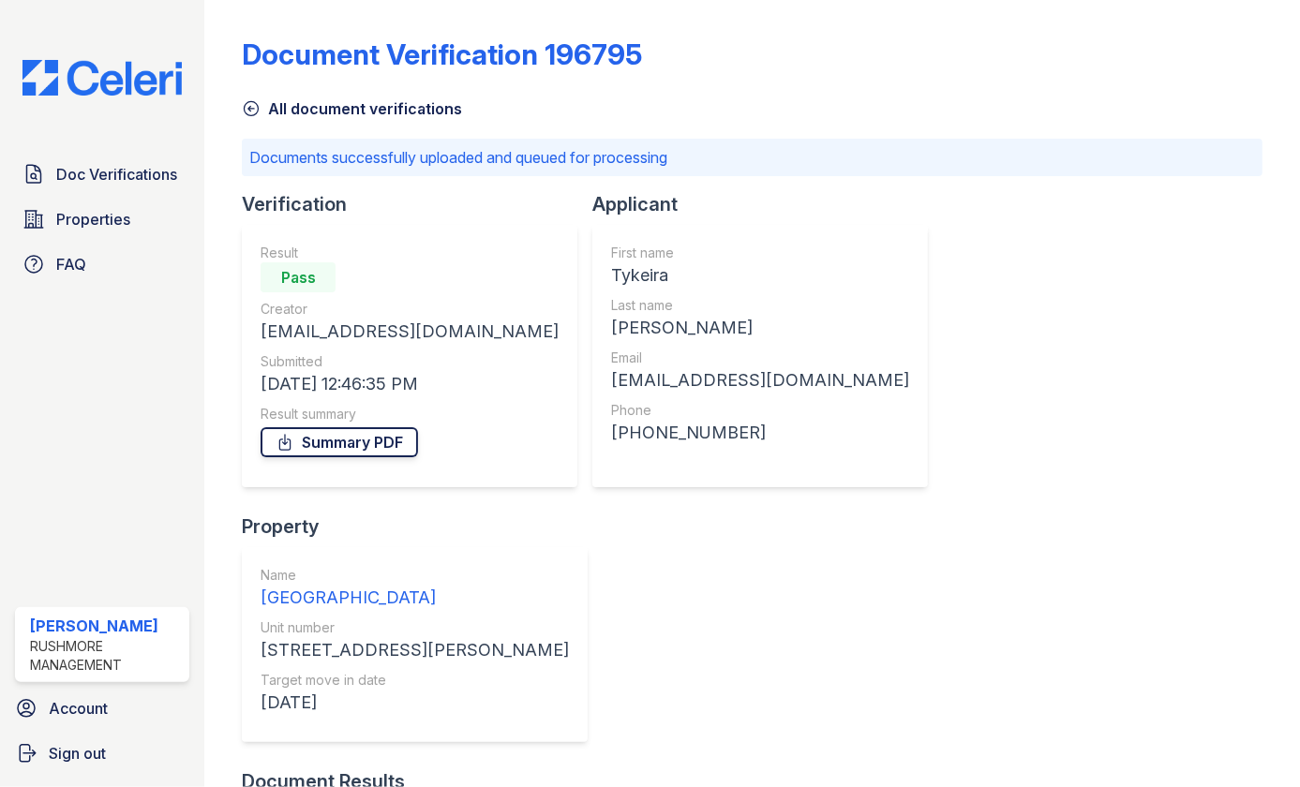
click at [354, 439] on link "Summary PDF" at bounding box center [339, 442] width 157 height 30
